Goal: Transaction & Acquisition: Download file/media

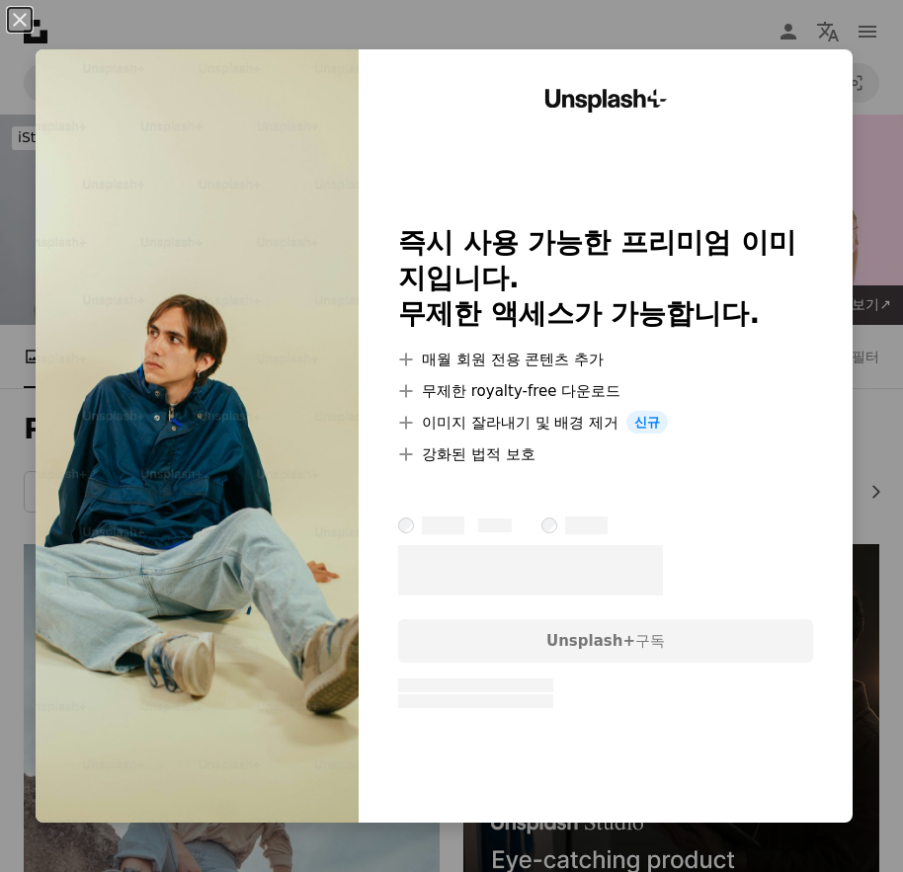
scroll to position [5829, 0]
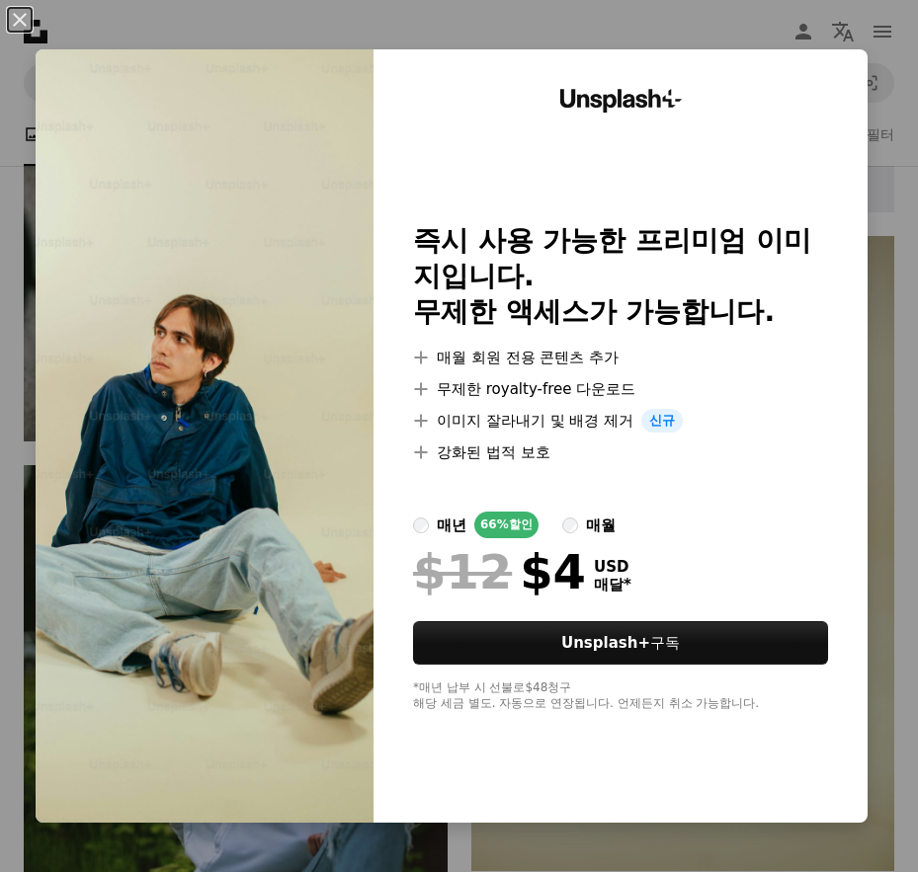
click at [22, 23] on button "An X shape" at bounding box center [20, 20] width 24 height 24
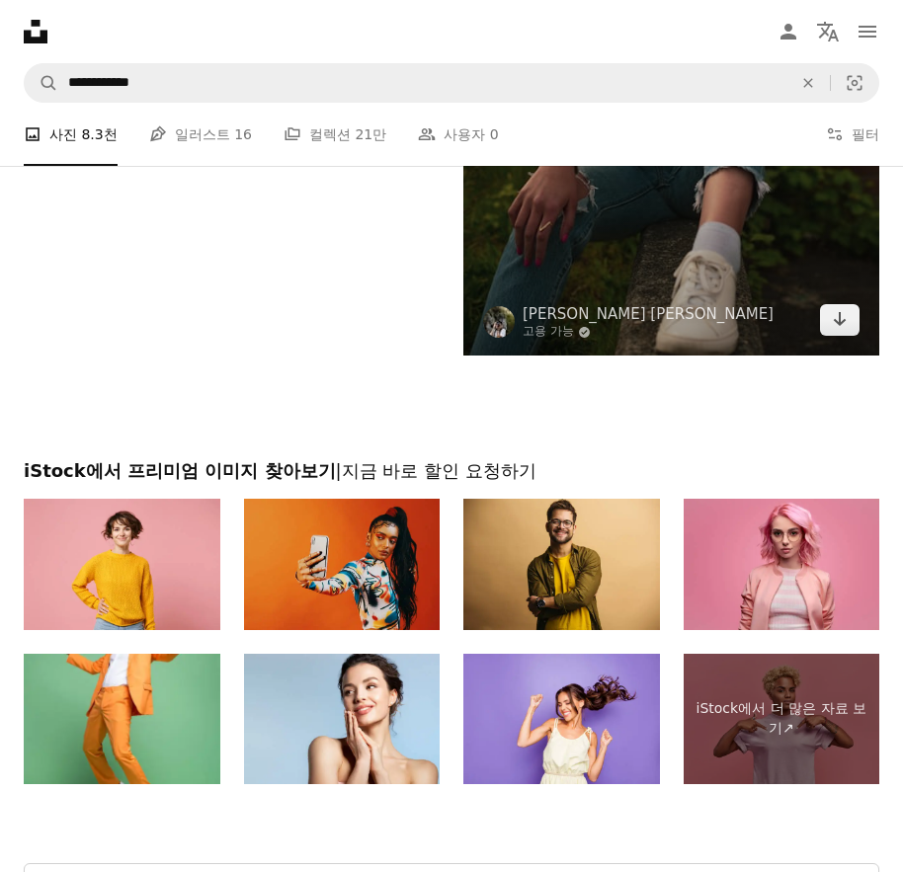
scroll to position [7101, 0]
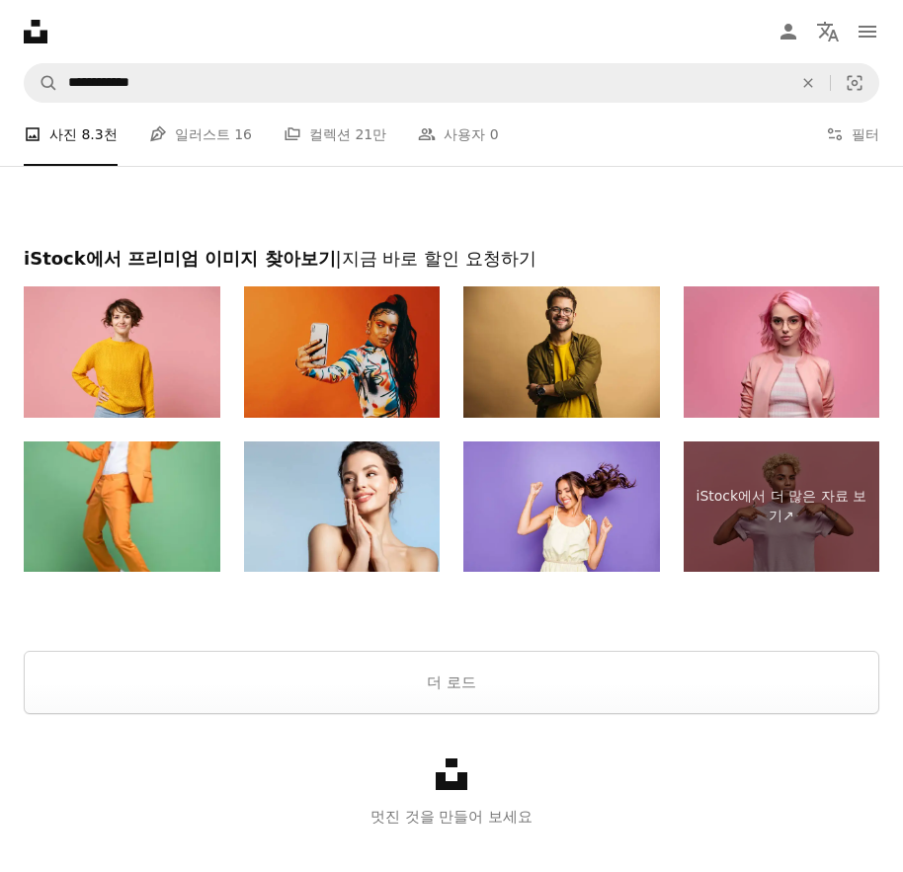
click at [425, 714] on div "Unsplash logo 멋진 것을 만들어 보세요" at bounding box center [451, 793] width 903 height 159
click at [422, 694] on button "더 로드" at bounding box center [452, 682] width 856 height 63
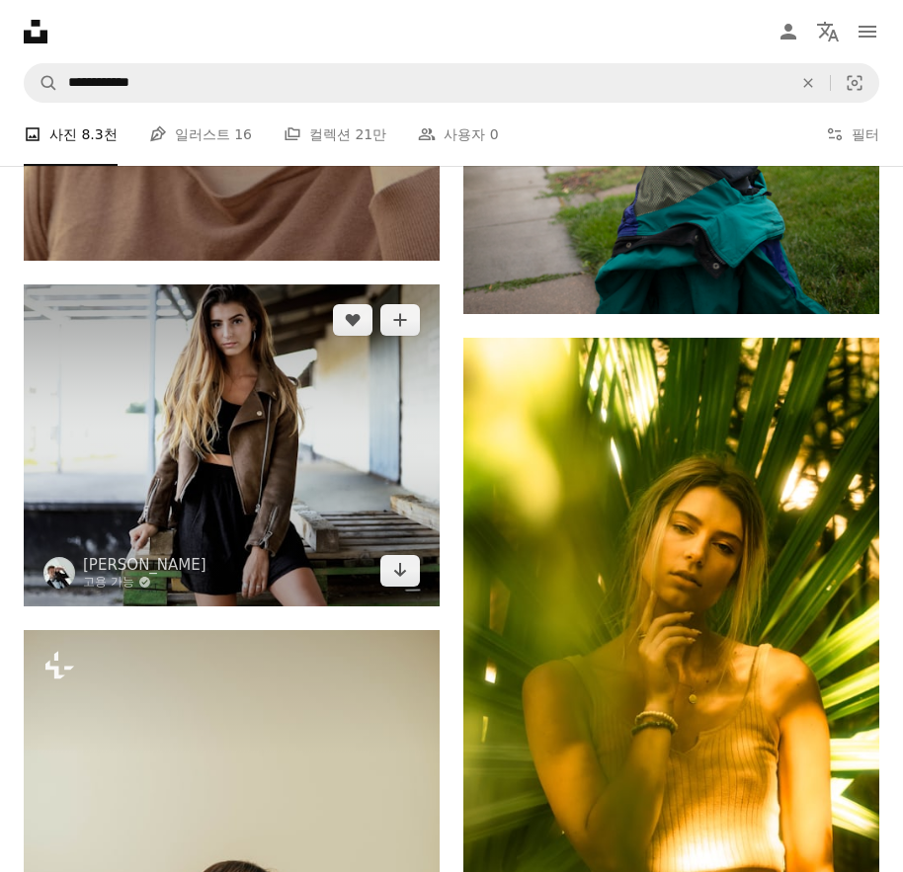
scroll to position [17376, 0]
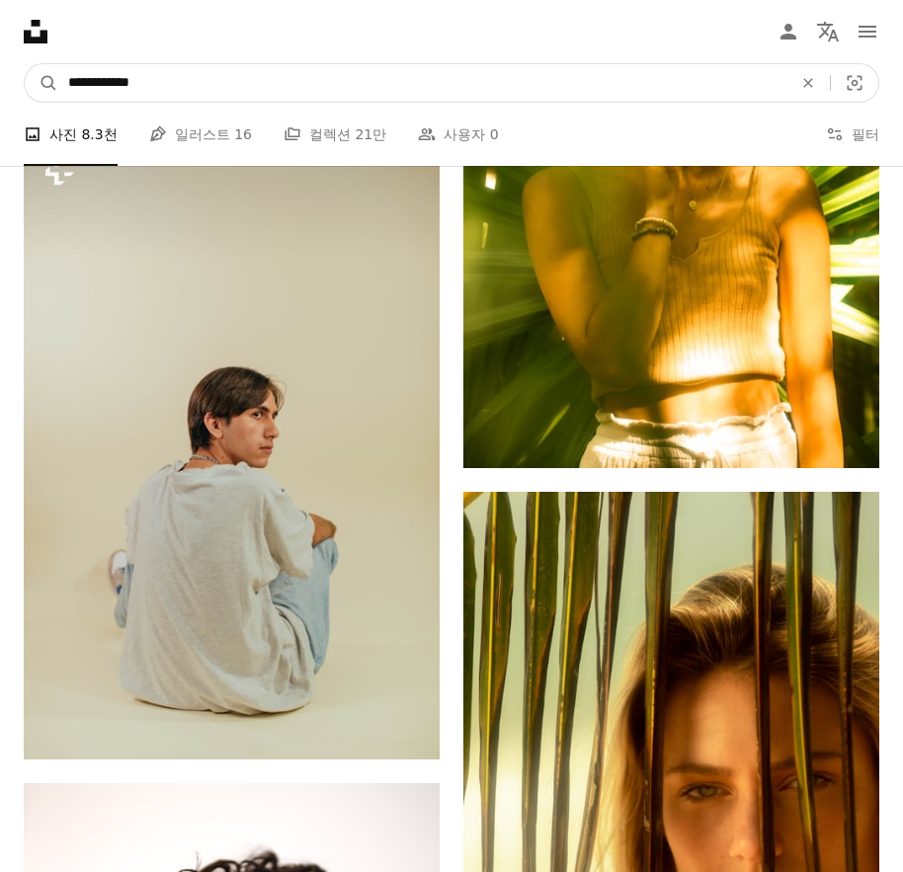
drag, startPoint x: 232, startPoint y: 91, endPoint x: 115, endPoint y: 97, distance: 117.7
click at [115, 97] on input "**********" at bounding box center [422, 83] width 728 height 38
type input "******"
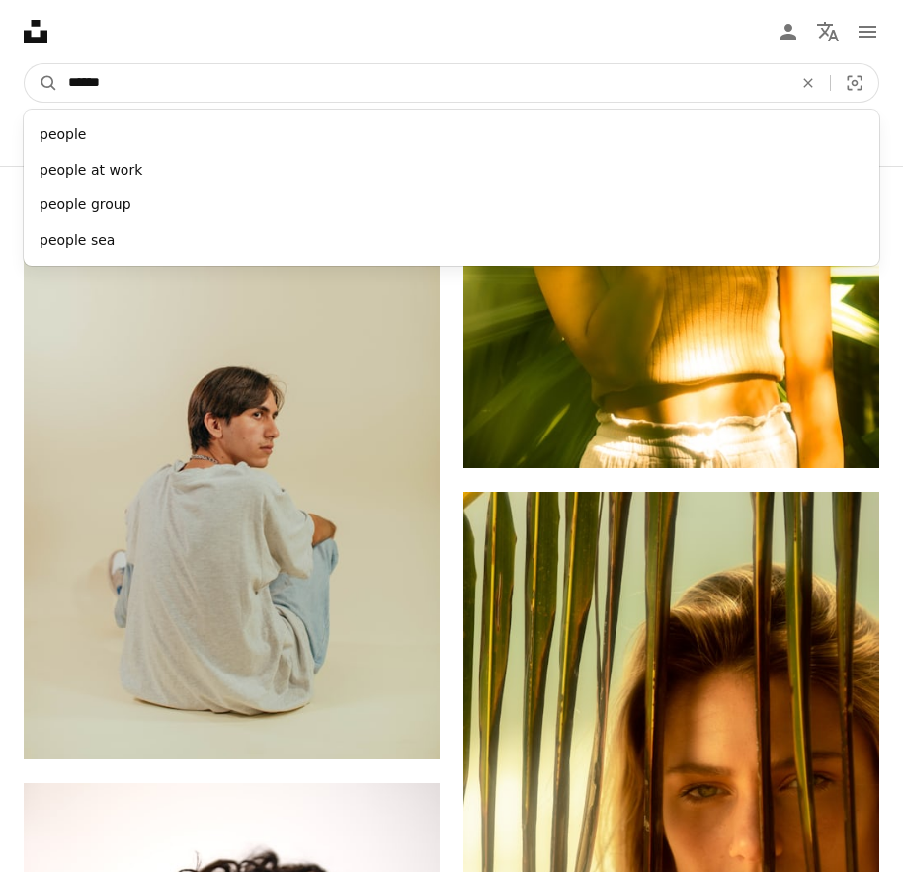
click button "A magnifying glass" at bounding box center [42, 83] width 34 height 38
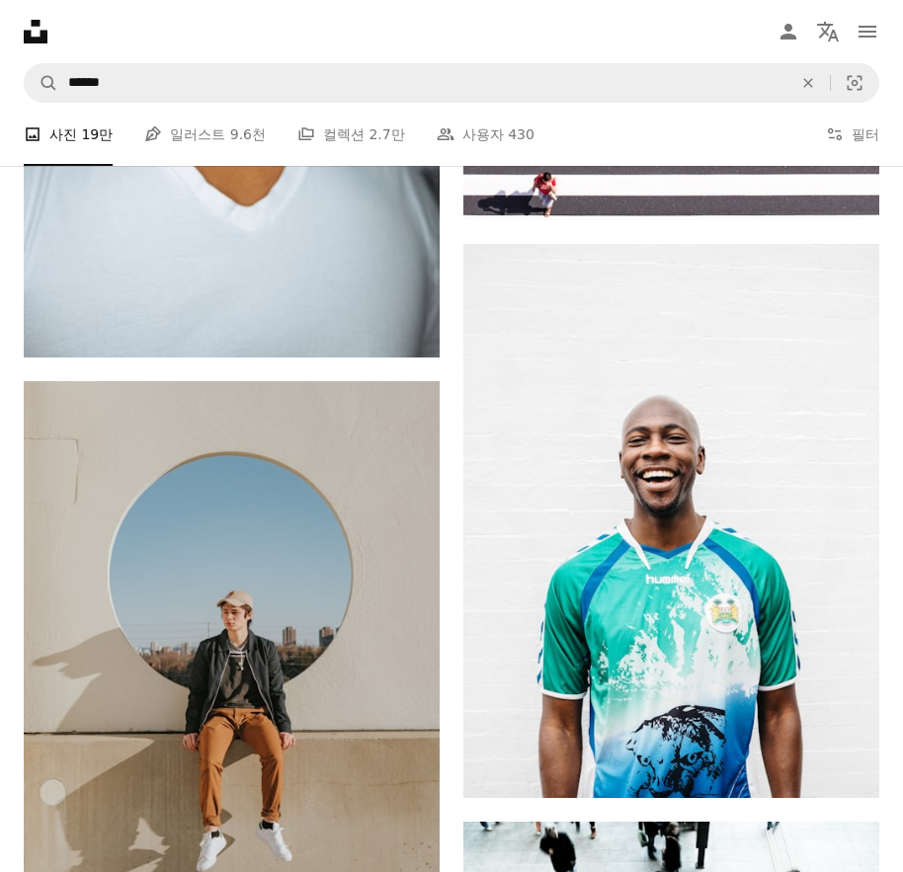
scroll to position [4347, 0]
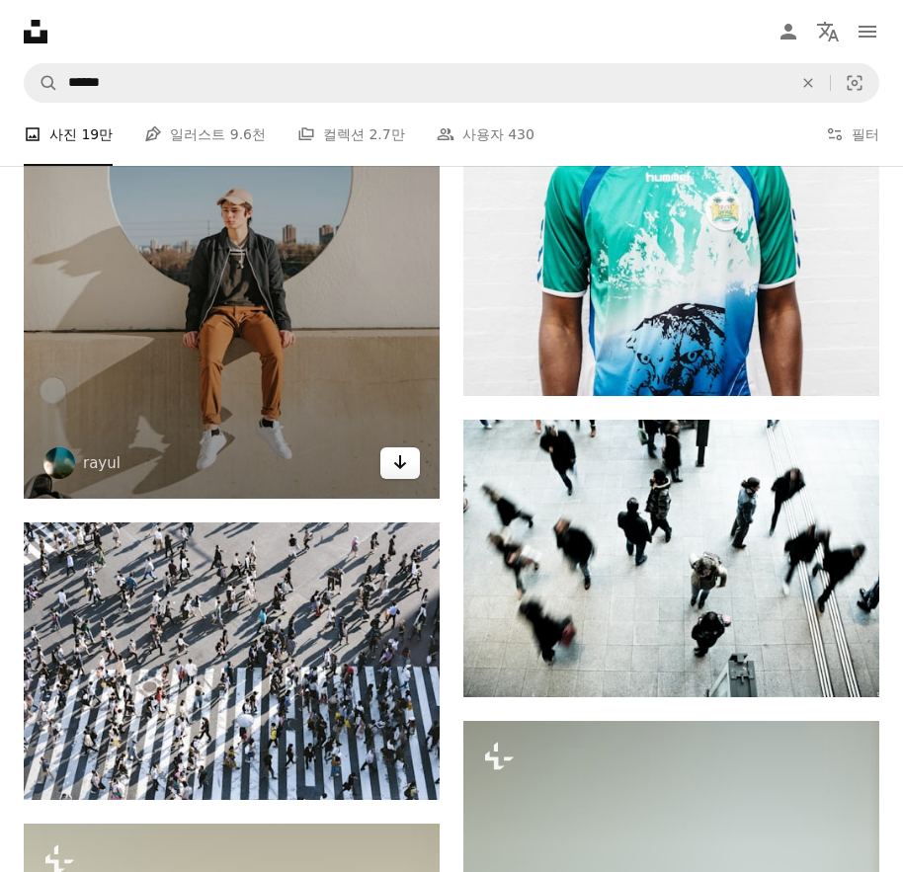
click at [405, 458] on icon "Arrow pointing down" at bounding box center [400, 462] width 16 height 24
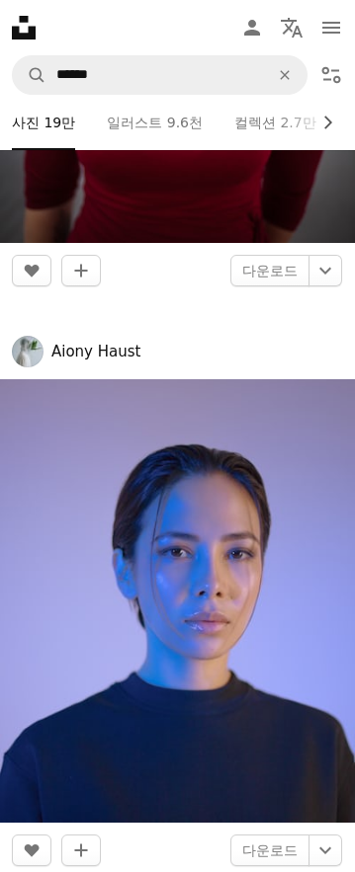
scroll to position [12612, 0]
